Goal: Navigation & Orientation: Find specific page/section

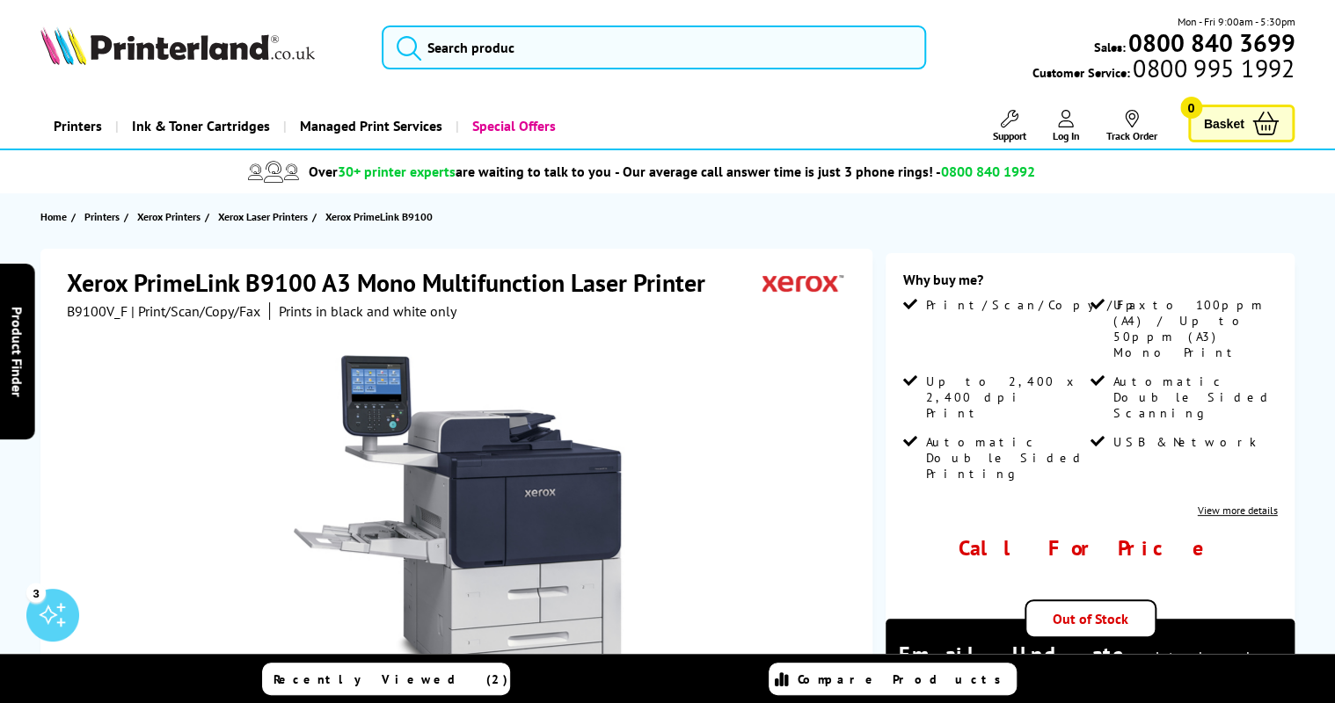
scroll to position [281, 0]
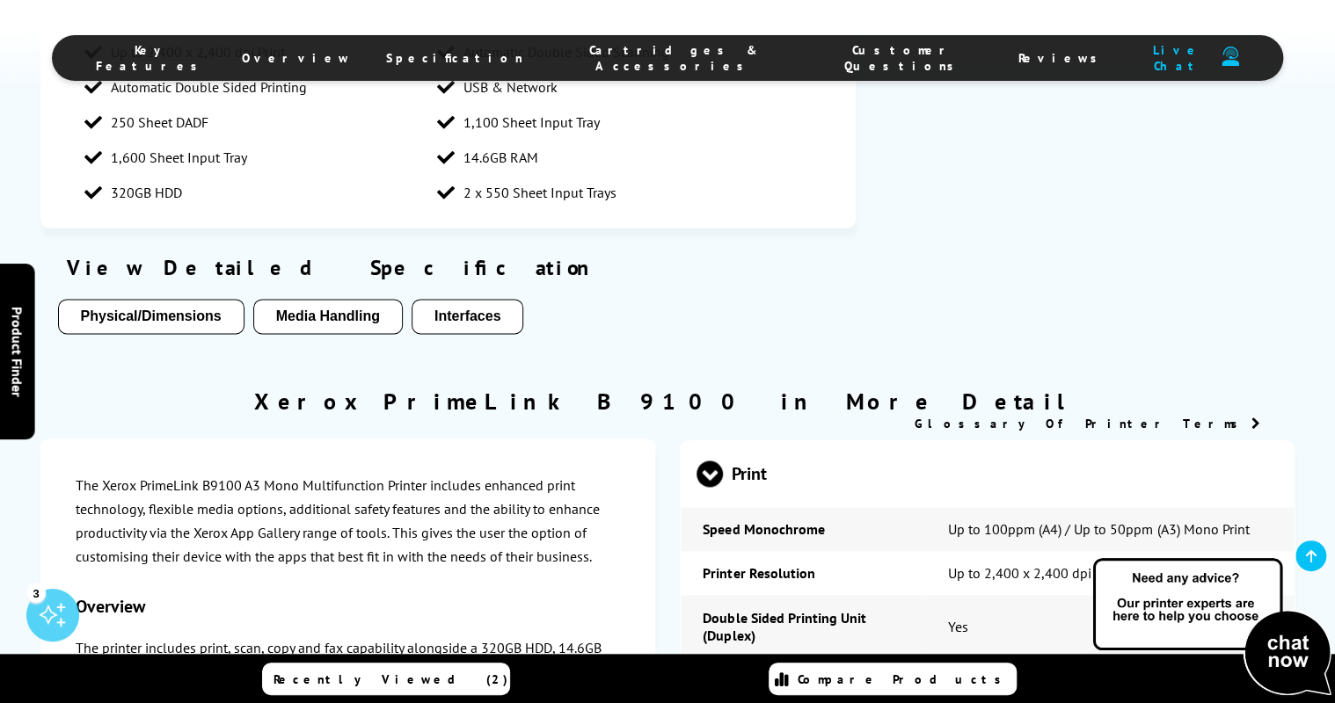
click at [625, 62] on span "Cartridges & Accessories" at bounding box center [673, 58] width 230 height 32
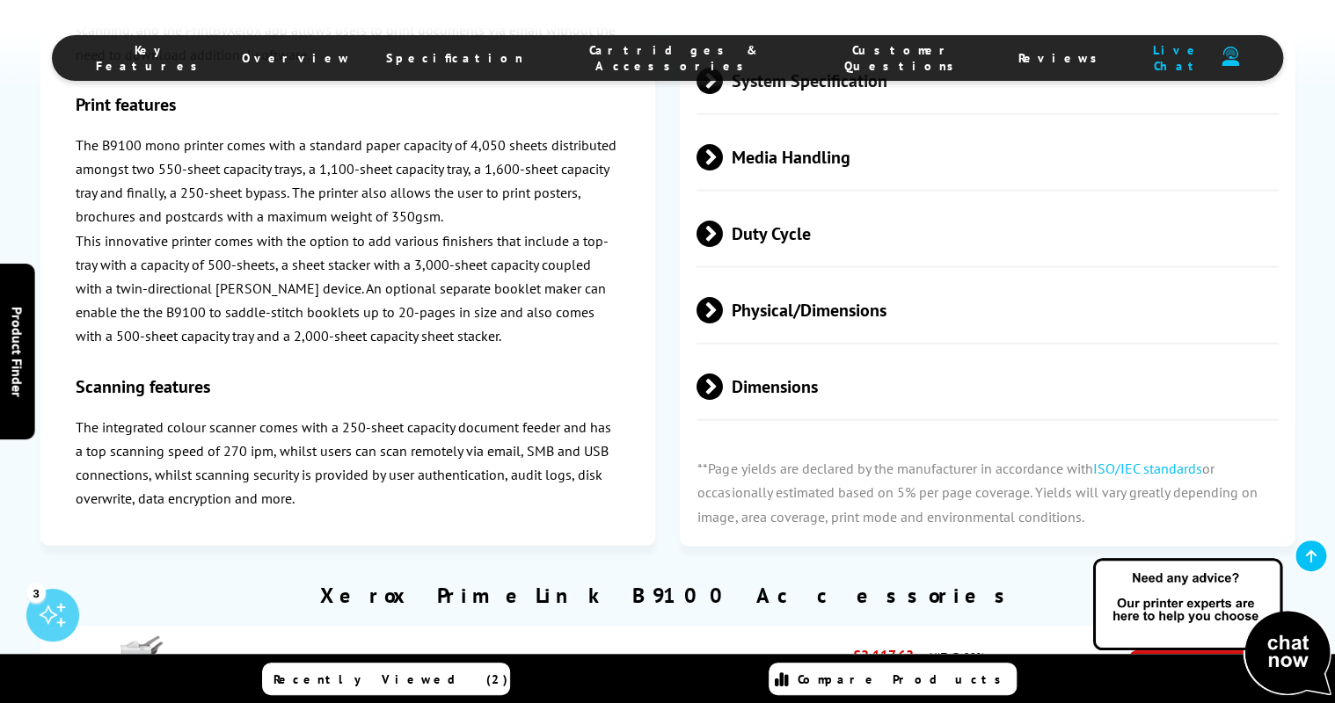
scroll to position [1940, 0]
